Goal: Entertainment & Leisure: Consume media (video, audio)

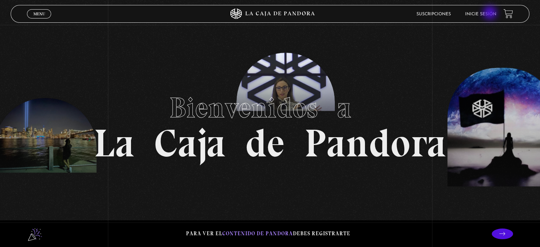
click at [491, 13] on link "Inicie sesión" at bounding box center [480, 14] width 31 height 4
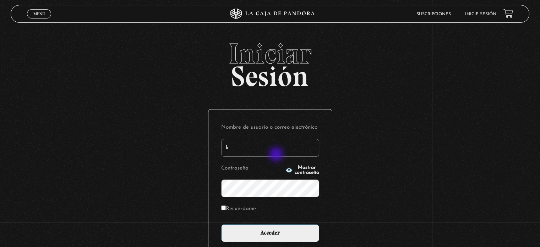
type input "[EMAIL_ADDRESS][DOMAIN_NAME]"
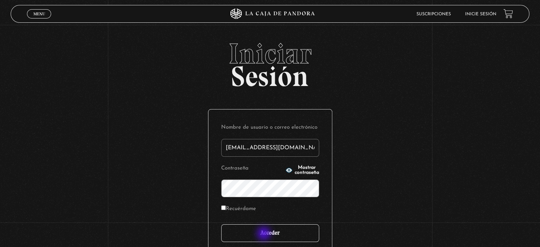
click at [264, 234] on input "Acceder" at bounding box center [270, 233] width 98 height 18
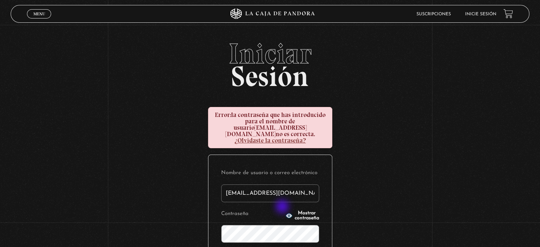
click at [295, 210] on span "Mostrar contraseña" at bounding box center [307, 215] width 24 height 10
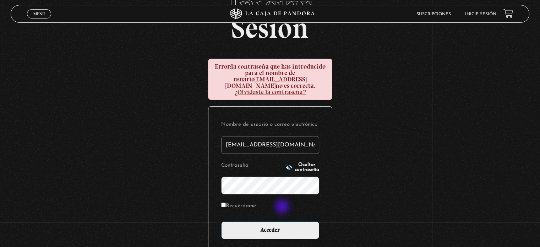
scroll to position [71, 0]
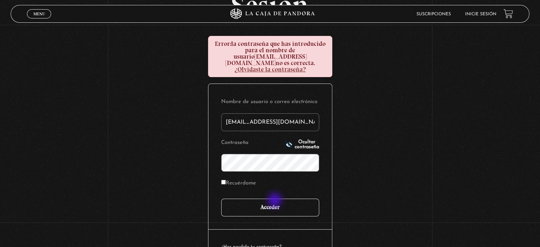
click at [275, 201] on input "Acceder" at bounding box center [270, 207] width 98 height 18
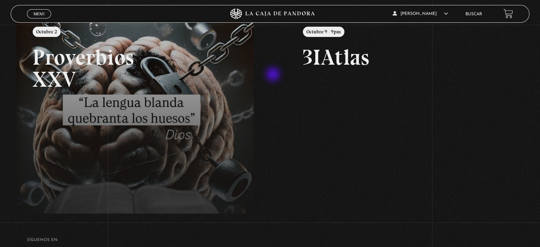
scroll to position [106, 0]
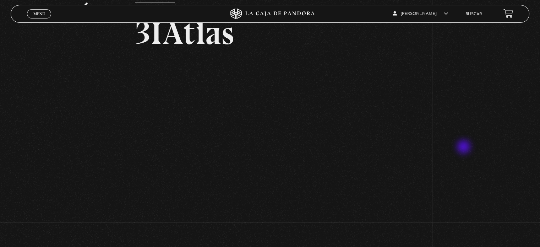
scroll to position [35, 0]
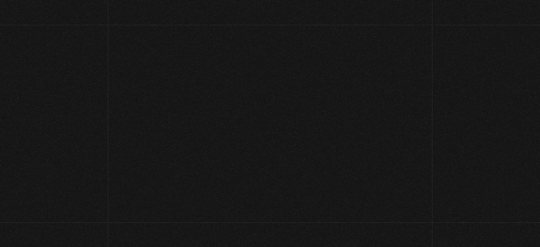
scroll to position [35, 0]
